Goal: Transaction & Acquisition: Purchase product/service

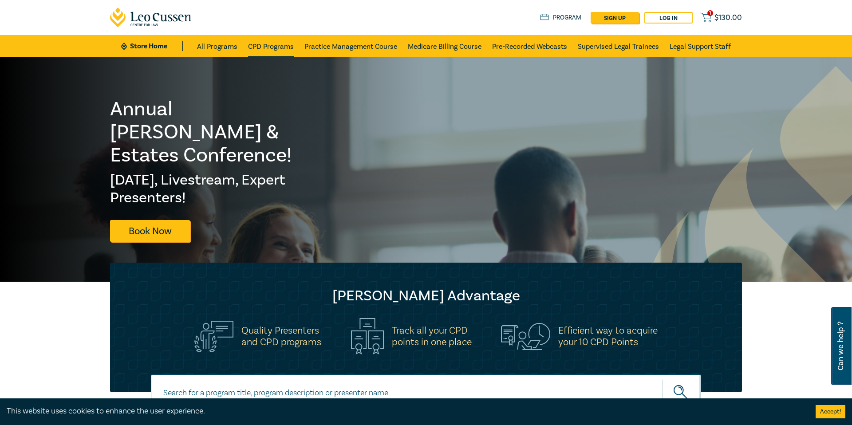
scroll to position [0, 0]
click at [532, 43] on link "Pre-Recorded Webcasts" at bounding box center [529, 46] width 75 height 22
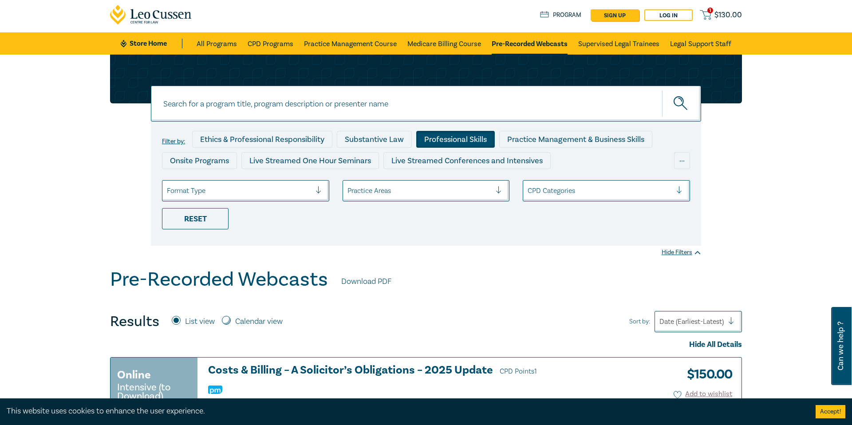
scroll to position [4, 0]
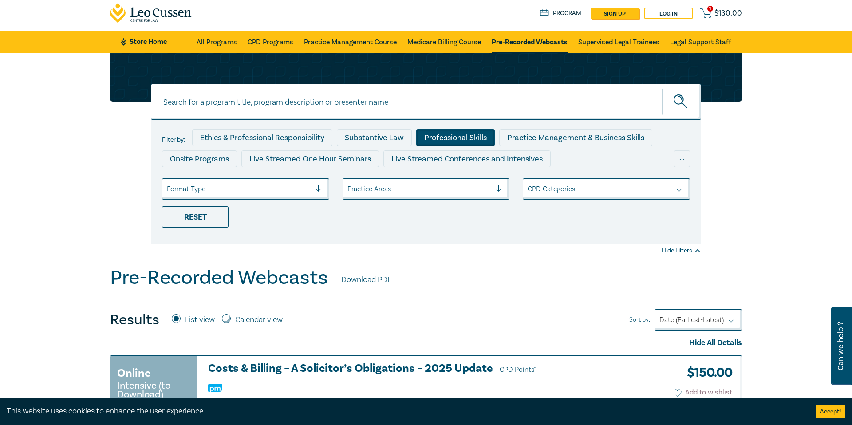
click at [468, 136] on div "Professional Skills" at bounding box center [455, 137] width 79 height 17
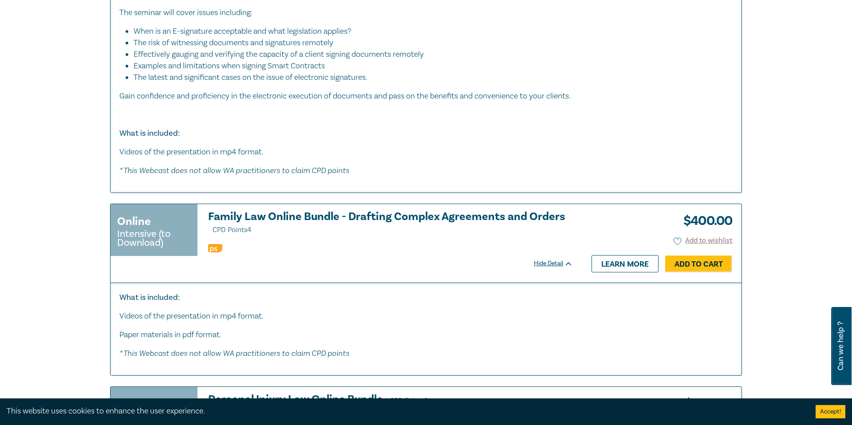
scroll to position [1794, 0]
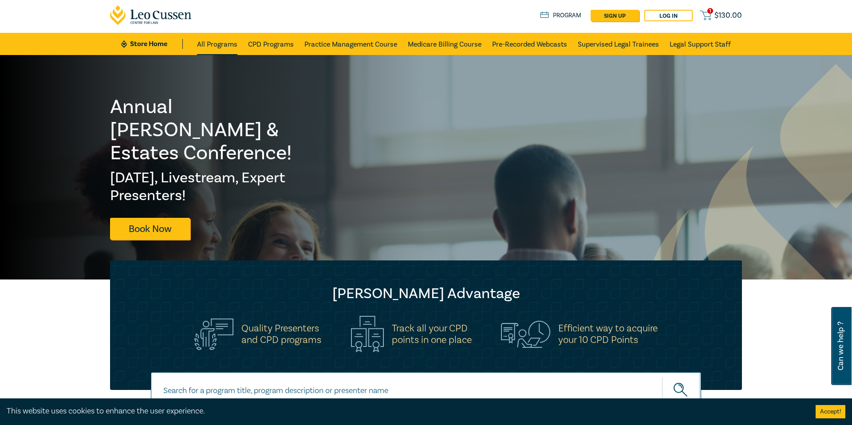
scroll to position [3, 0]
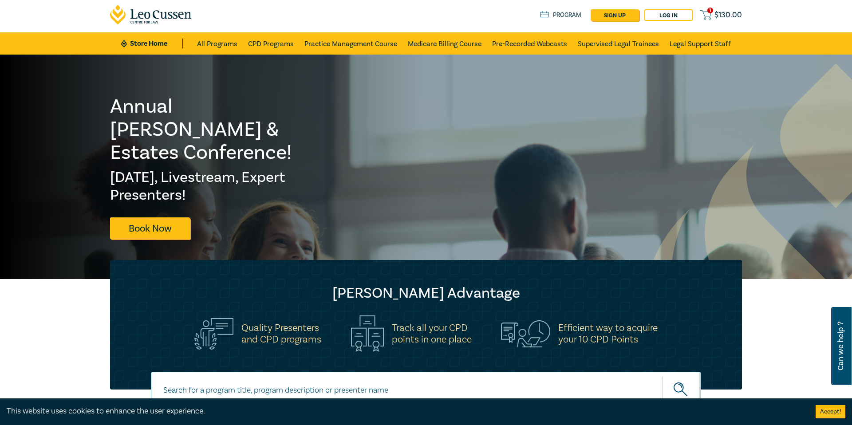
click at [721, 14] on span "$ 130.00" at bounding box center [729, 15] width 28 height 10
